Goal: Task Accomplishment & Management: Manage account settings

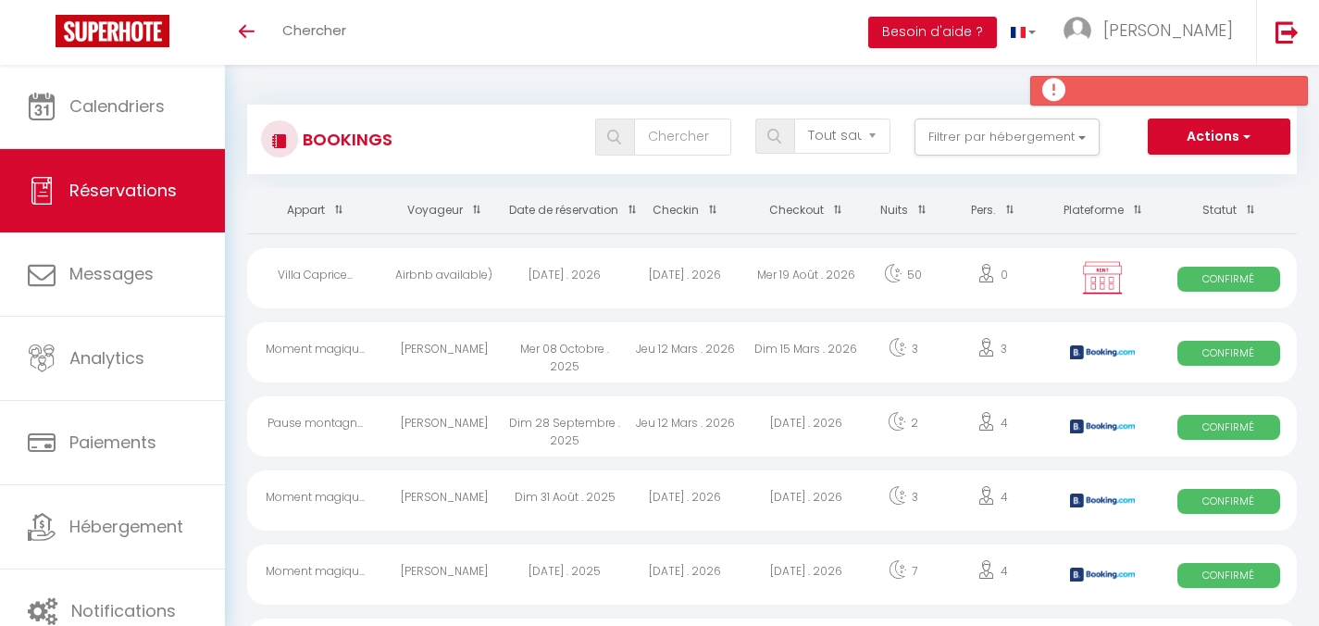
select select "not_cancelled"
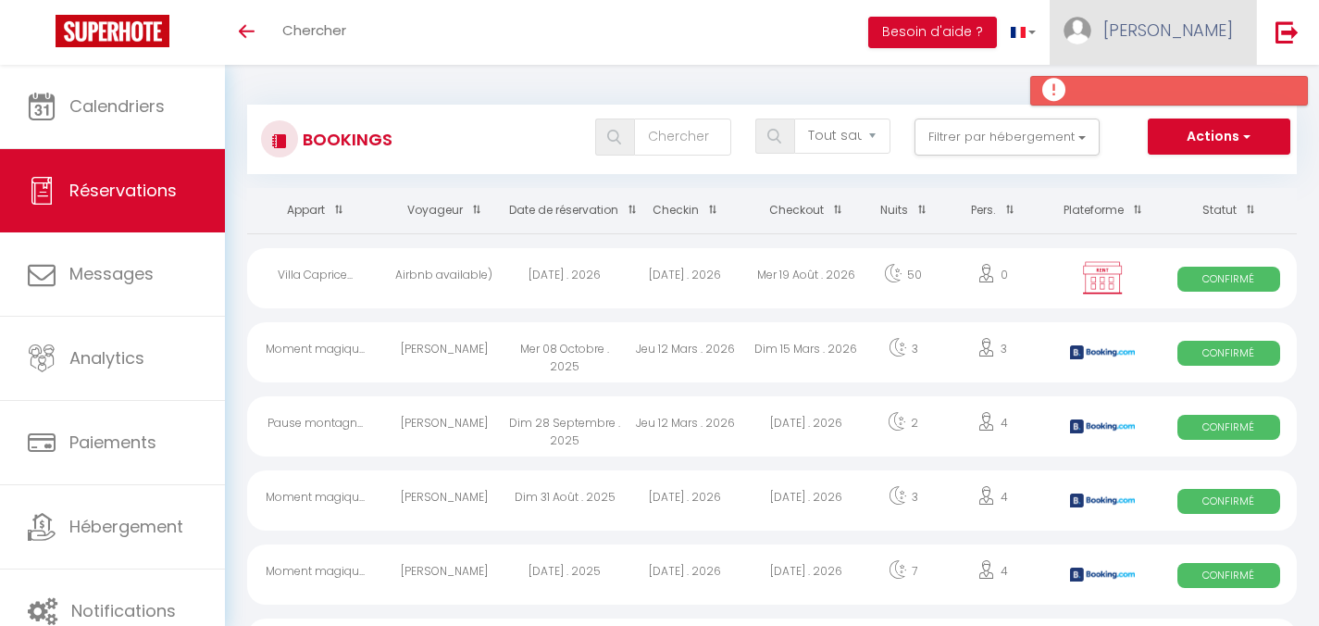
click at [1199, 42] on link "[PERSON_NAME]" at bounding box center [1152, 32] width 206 height 65
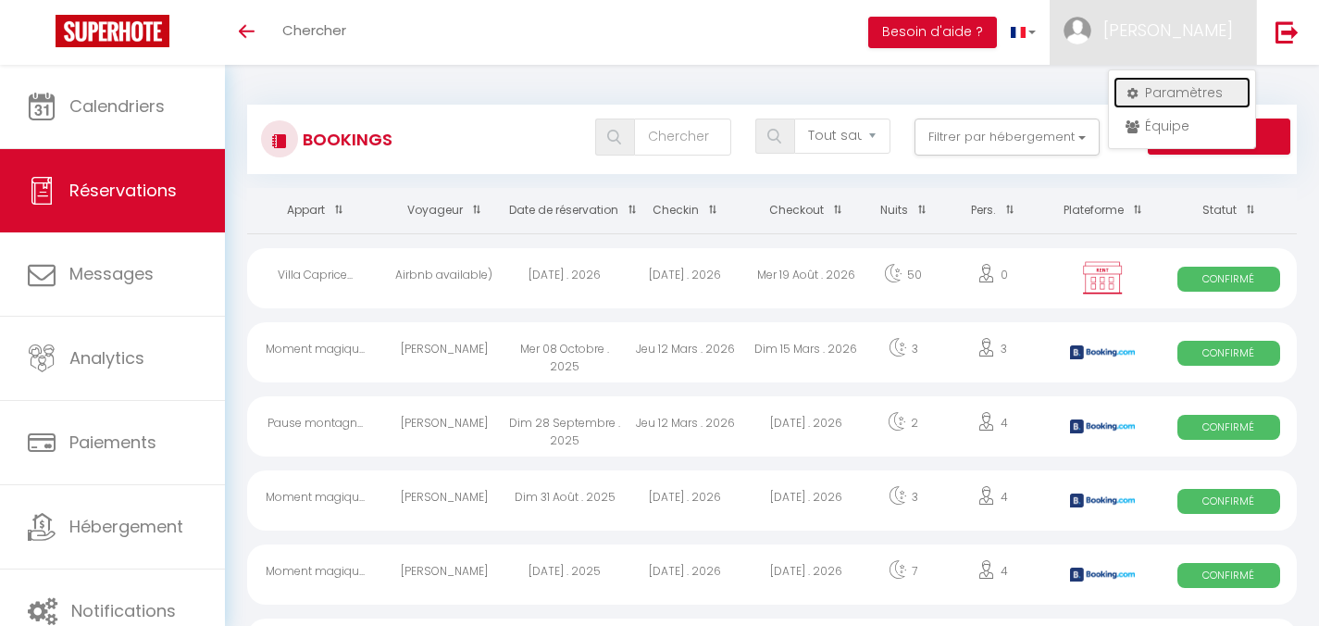
click at [1191, 91] on link "Paramètres" at bounding box center [1181, 92] width 137 height 31
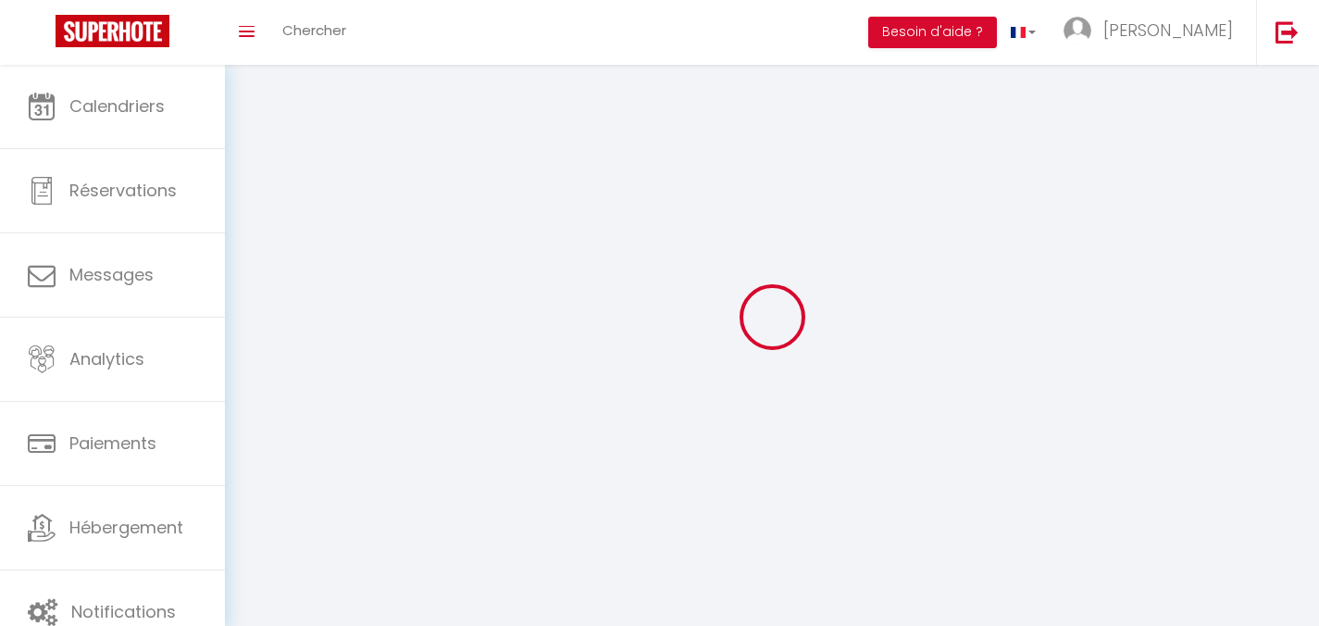
type input "[PERSON_NAME]"
type input "Francou"
type input "0625160873"
type input "[STREET_ADDRESS]"
type input "05400"
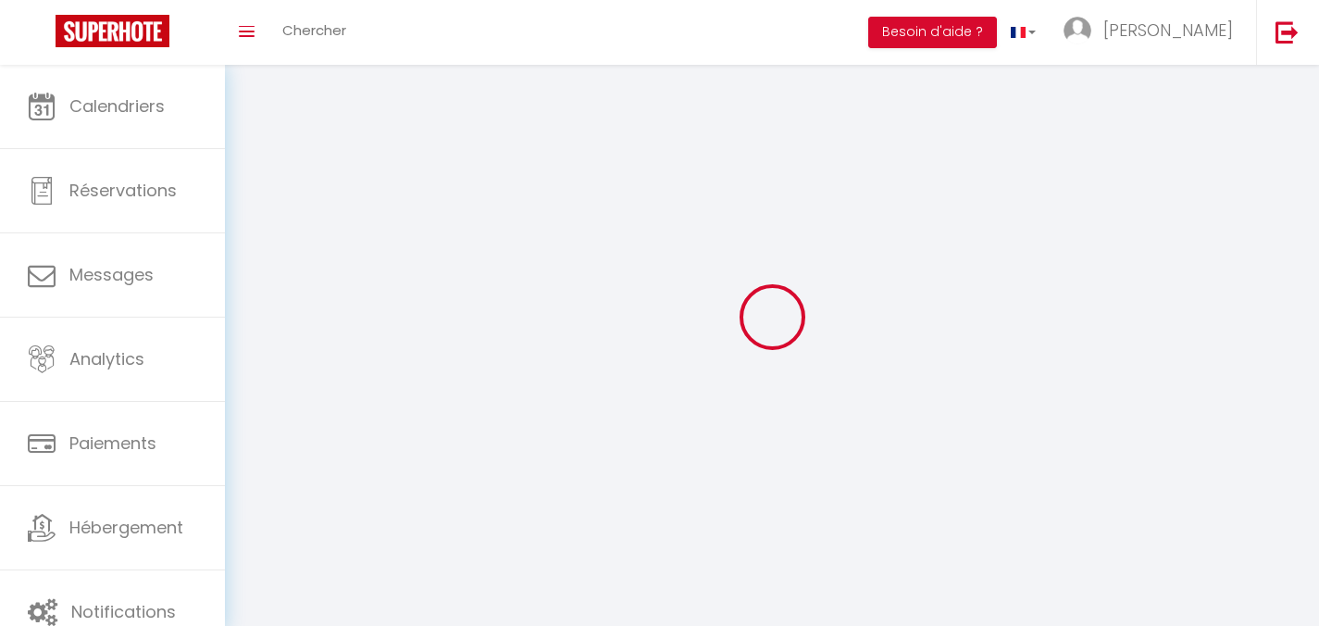
type input "Veynes"
select select "28"
type input "QbO3XpAnz4OGldFPPVG4ys25R"
type input "3wpJiWtq6F3IxAmM0DyBogTQs"
type input "QbO3XpAnz4OGldFPPVG4ys25R"
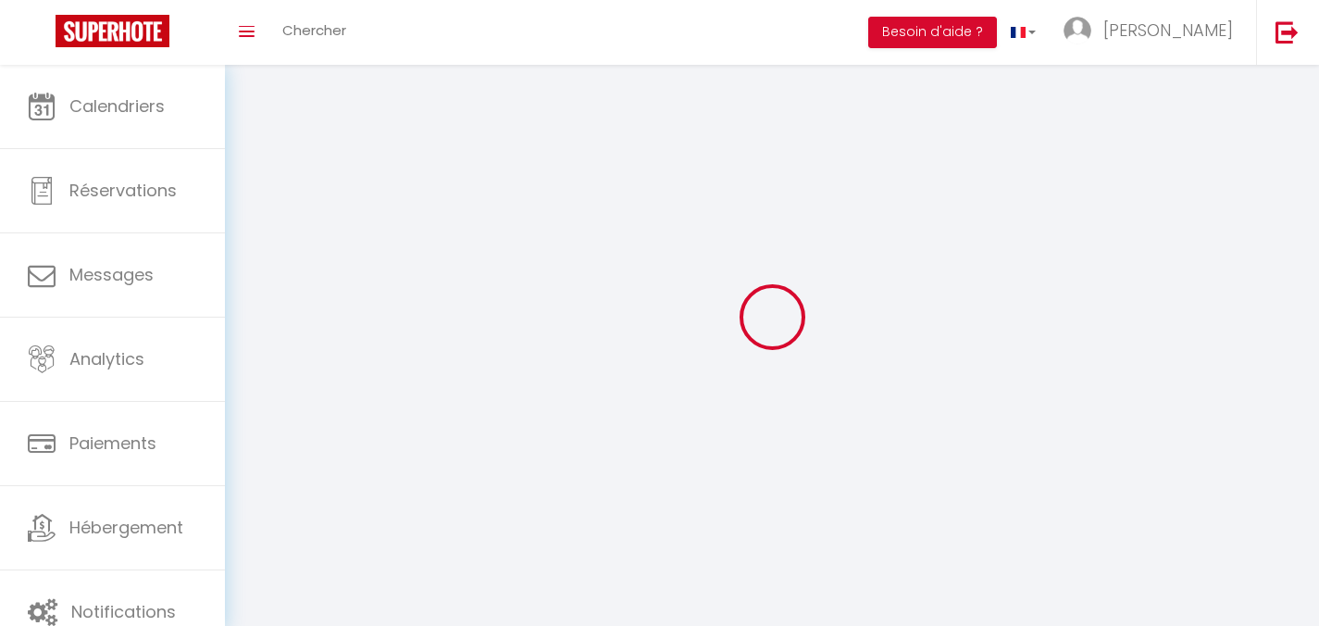
type input "3wpJiWtq6F3IxAmM0DyBogTQs"
type input "[URL][DOMAIN_NAME]"
select select "fr"
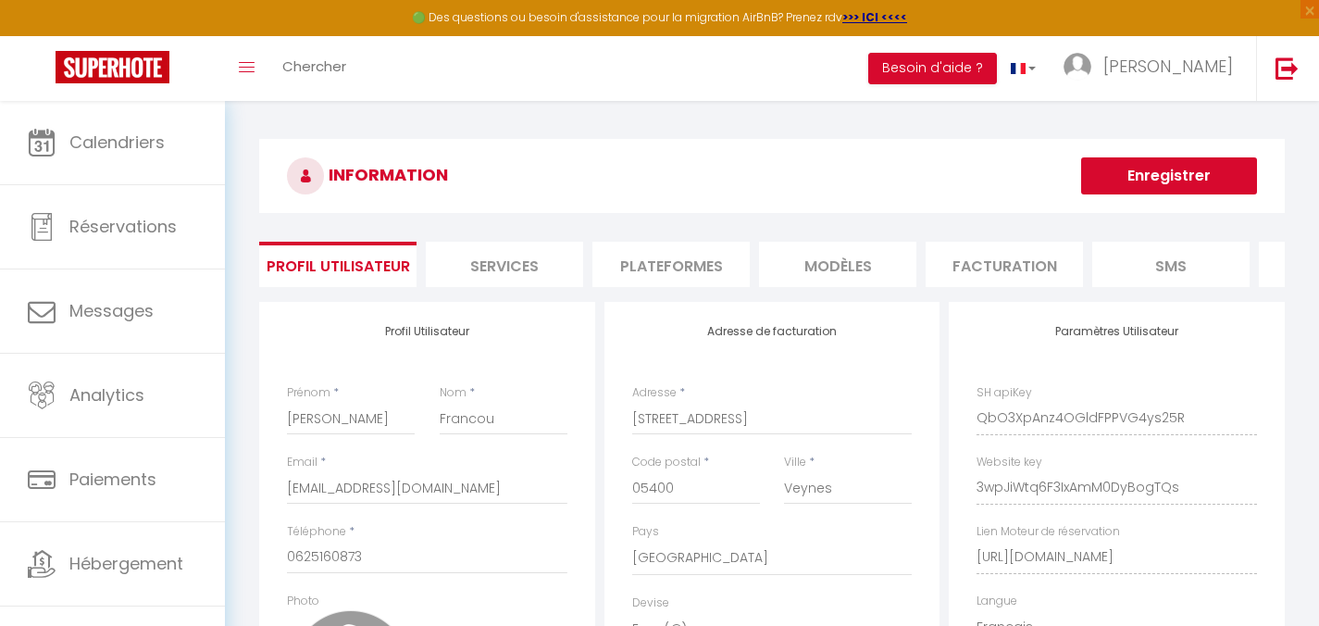
click at [699, 256] on li "Plateformes" at bounding box center [670, 264] width 157 height 45
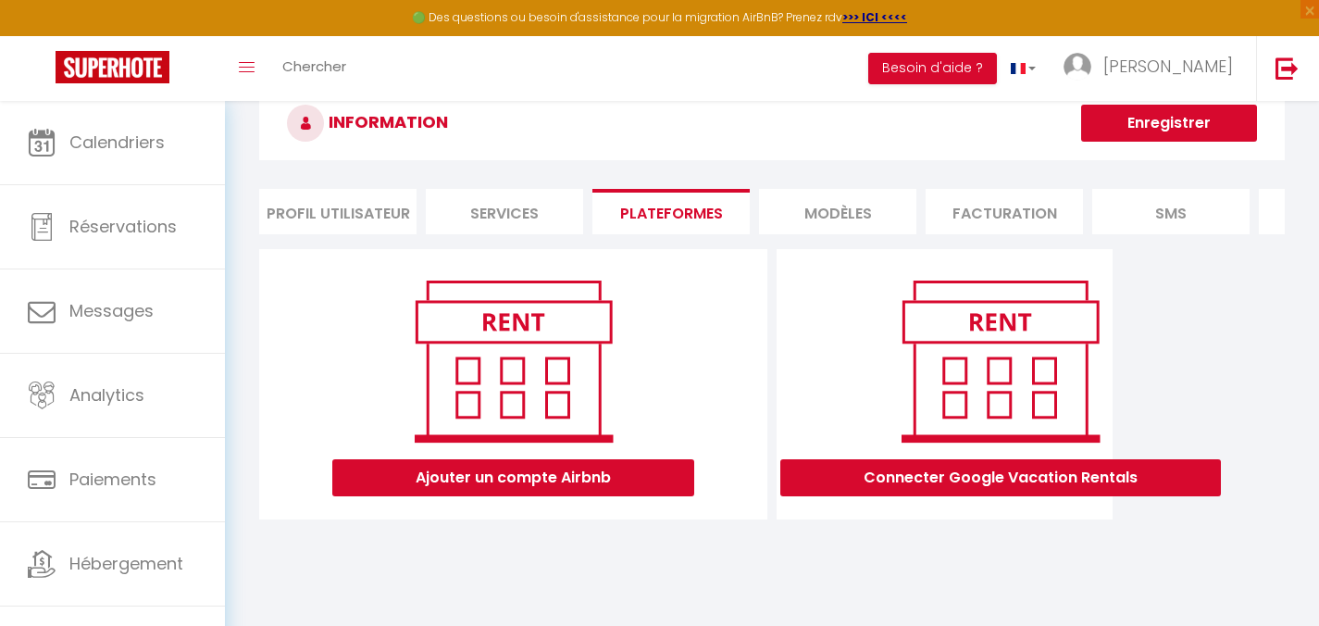
scroll to position [101, 0]
